Goal: Information Seeking & Learning: Learn about a topic

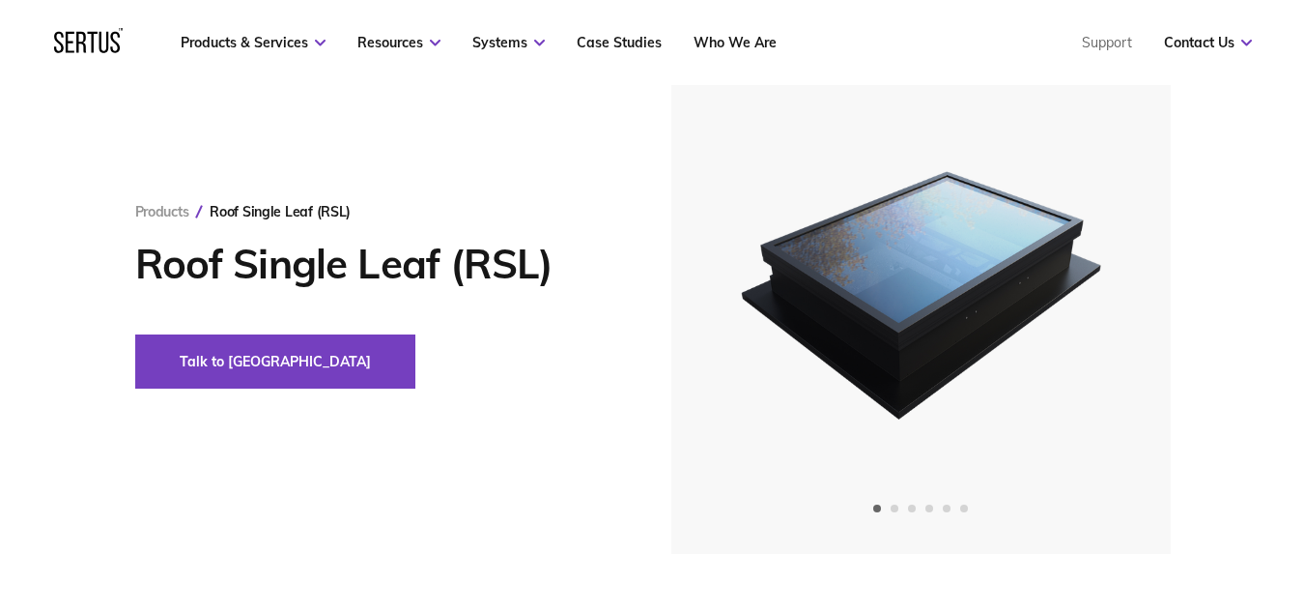
scroll to position [97, 0]
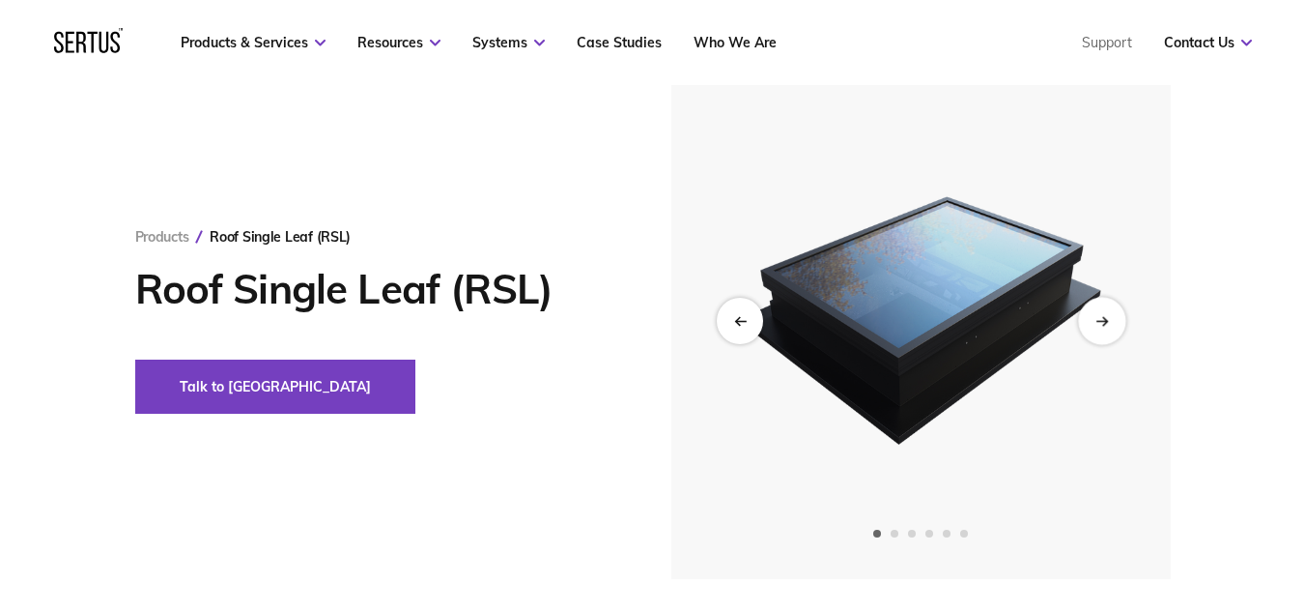
click at [1097, 315] on icon "Next slide" at bounding box center [1102, 320] width 13 height 11
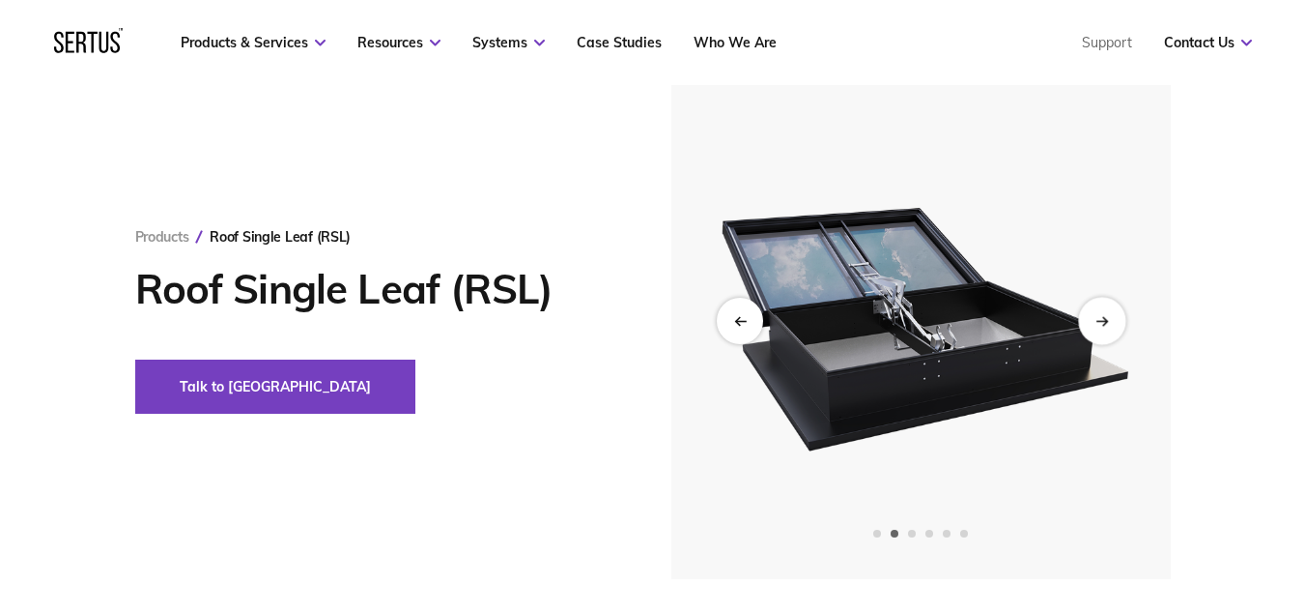
click at [1097, 315] on icon "Next slide" at bounding box center [1102, 320] width 13 height 11
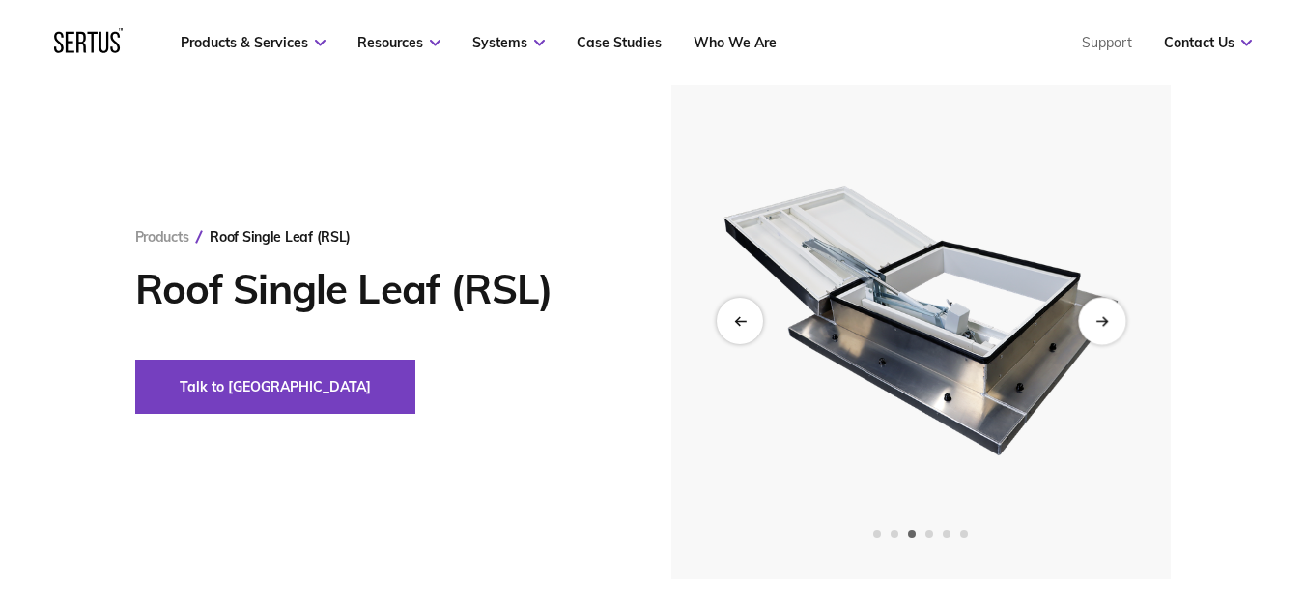
click at [1097, 315] on icon "Next slide" at bounding box center [1102, 320] width 13 height 11
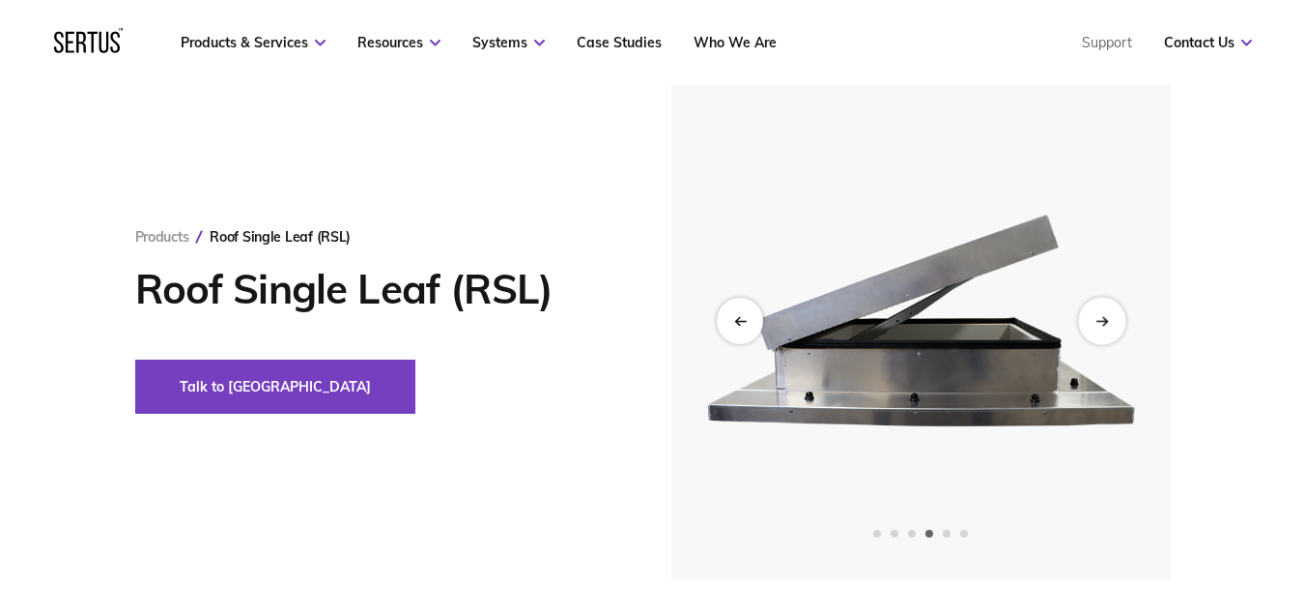
click at [1097, 315] on icon "Next slide" at bounding box center [1102, 320] width 13 height 11
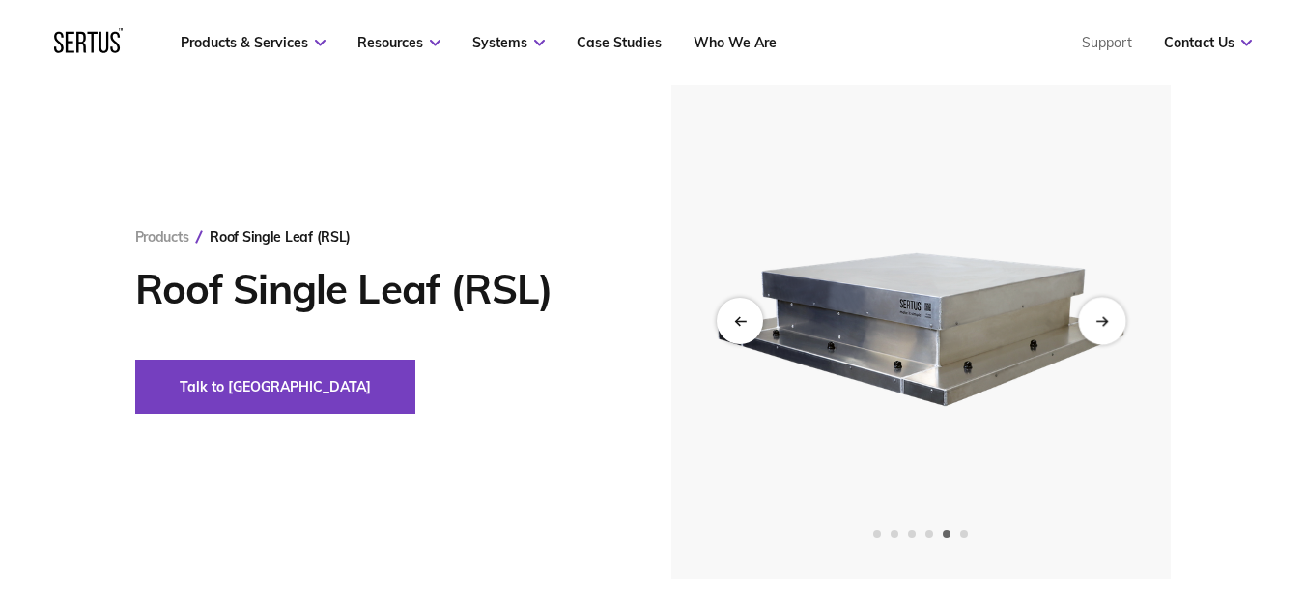
click at [1097, 315] on icon "Next slide" at bounding box center [1102, 320] width 13 height 11
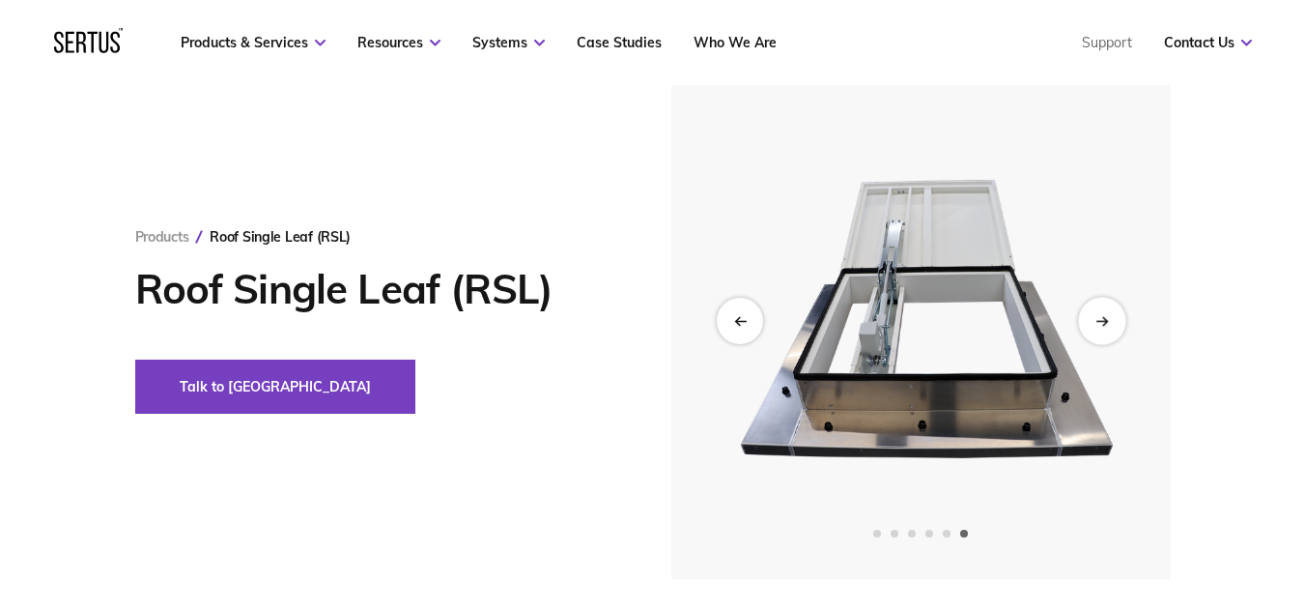
click at [1097, 315] on icon "Next slide" at bounding box center [1102, 320] width 13 height 11
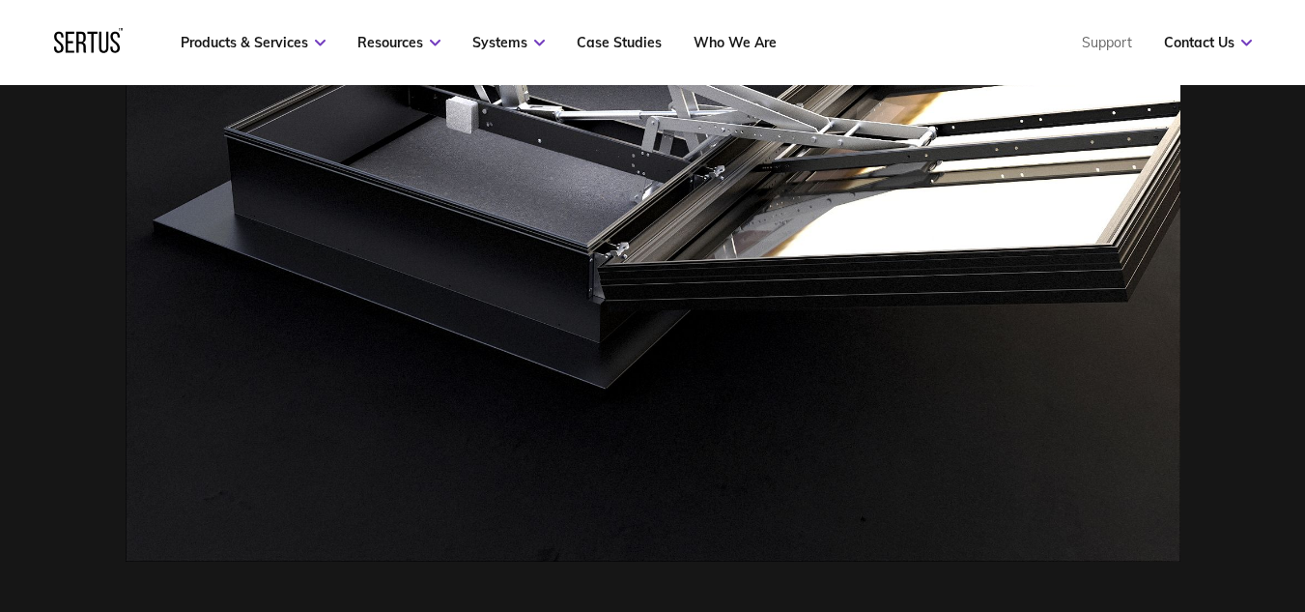
scroll to position [580, 0]
